Goal: Task Accomplishment & Management: Manage account settings

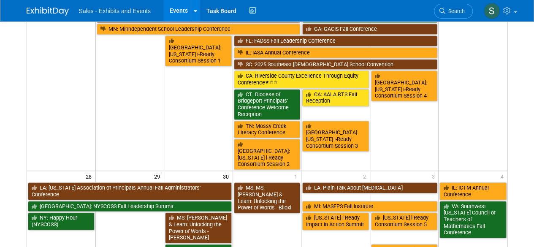
scroll to position [399, 0]
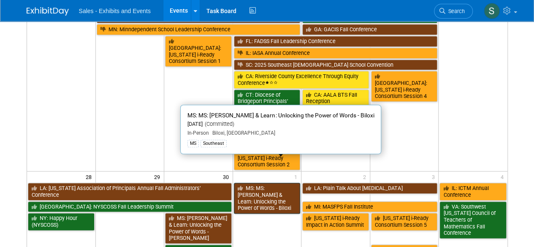
click at [257, 183] on link "MS: MS: [PERSON_NAME] & Learn: Unlocking the Power of Words - Biloxi" at bounding box center [267, 198] width 67 height 31
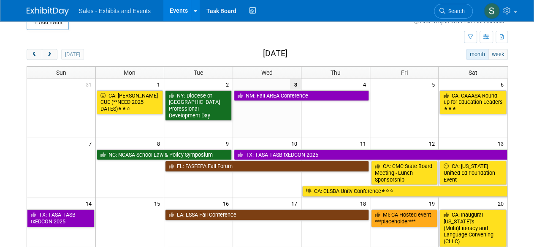
scroll to position [15, 0]
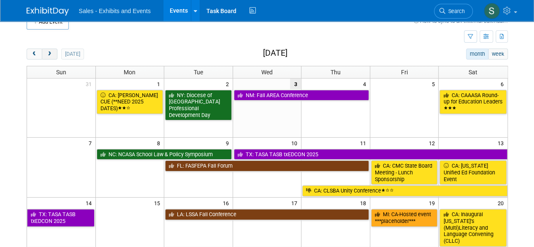
click at [48, 54] on span "next" at bounding box center [49, 54] width 6 height 5
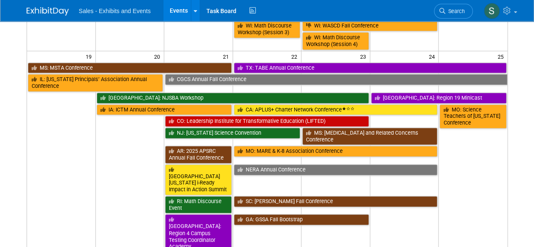
scroll to position [569, 0]
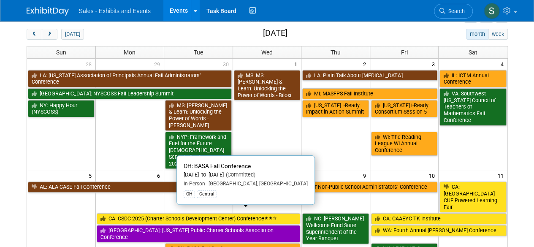
scroll to position [0, 0]
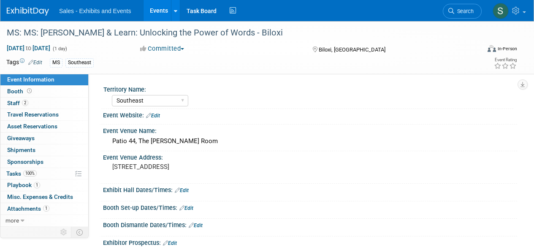
select select "Southeast"
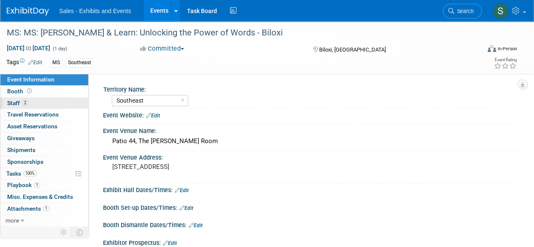
click at [14, 103] on span "Staff 2" at bounding box center [17, 103] width 21 height 7
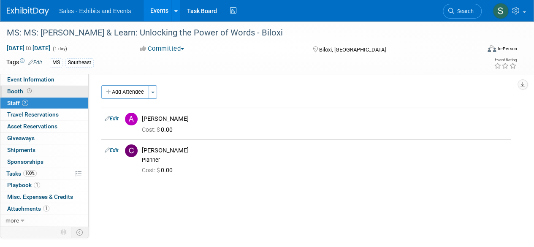
click at [13, 91] on span "Booth" at bounding box center [20, 91] width 26 height 7
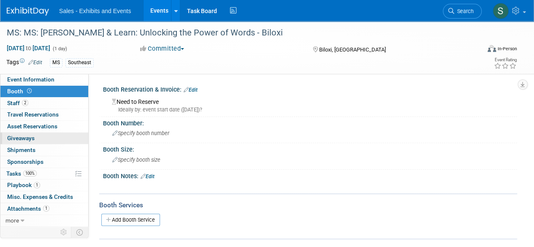
click at [24, 139] on span "Giveaways 0" at bounding box center [20, 138] width 27 height 7
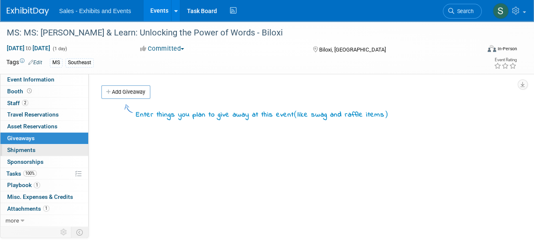
click at [25, 149] on span "Shipments 0" at bounding box center [21, 150] width 28 height 7
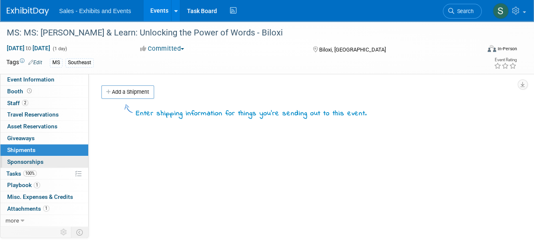
click at [26, 159] on span "Sponsorships 0" at bounding box center [25, 161] width 36 height 7
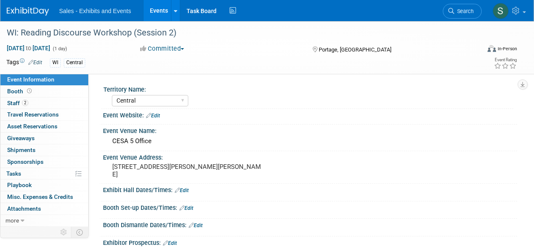
select select "Central"
